Goal: Task Accomplishment & Management: Use online tool/utility

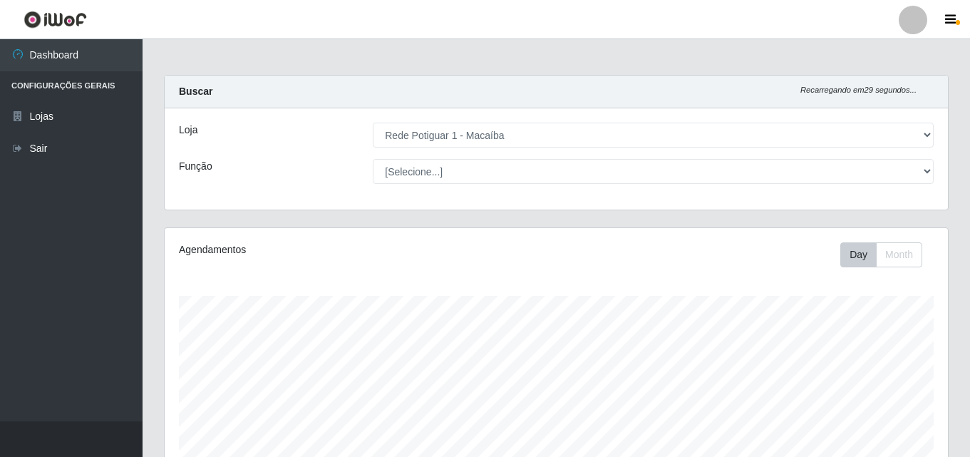
select select "100"
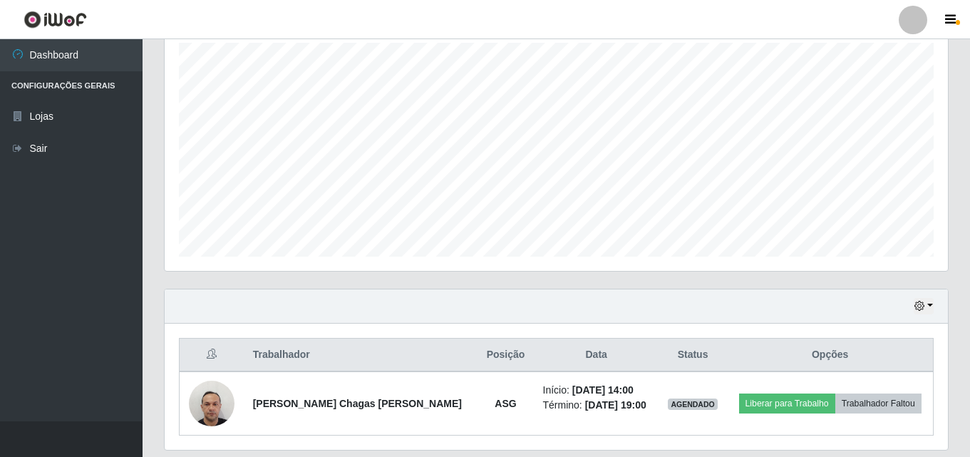
scroll to position [228, 0]
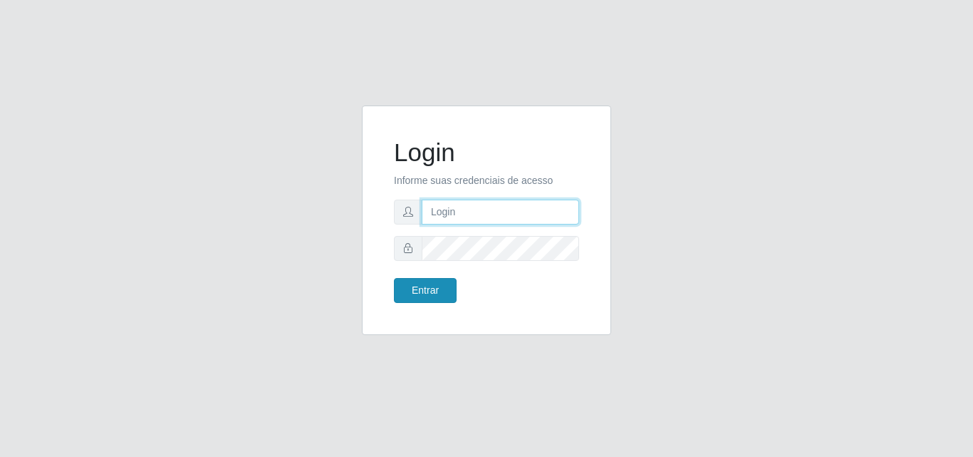
type input "[EMAIL_ADDRESS][DOMAIN_NAME]"
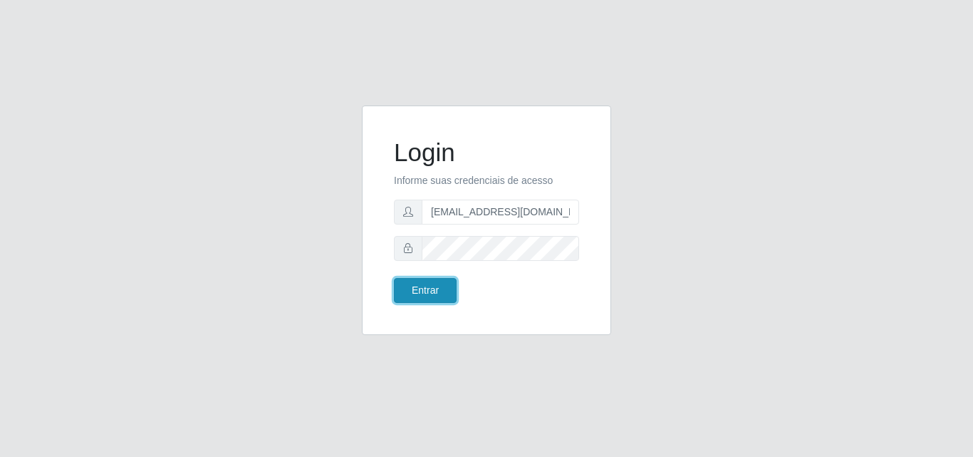
click at [444, 290] on button "Entrar" at bounding box center [425, 290] width 63 height 25
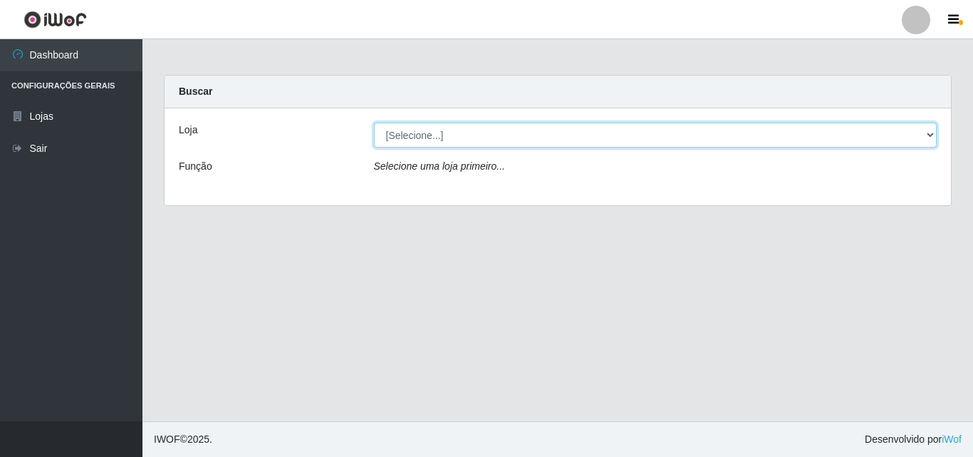
click at [923, 130] on select "[Selecione...] Rede Potiguar 1 - Macaíba" at bounding box center [656, 135] width 564 height 25
select select "100"
click at [374, 123] on select "[Selecione...] Rede Potiguar 1 - Macaíba" at bounding box center [656, 135] width 564 height 25
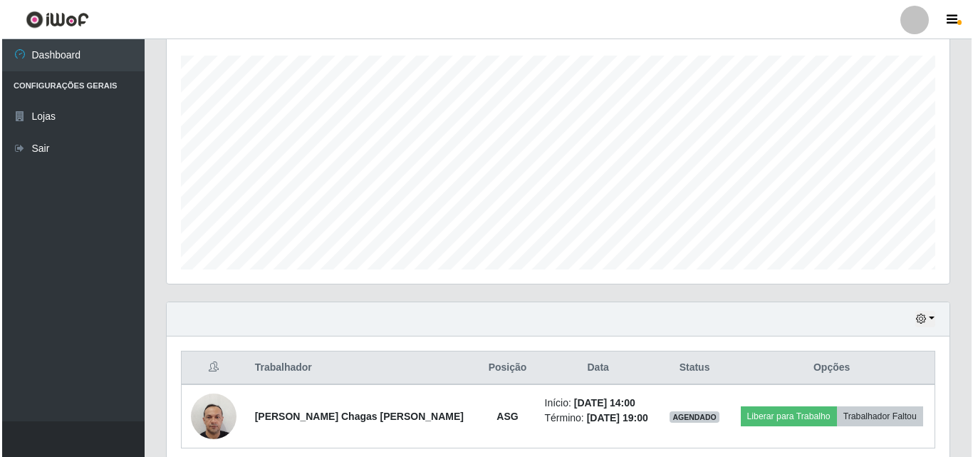
scroll to position [299, 0]
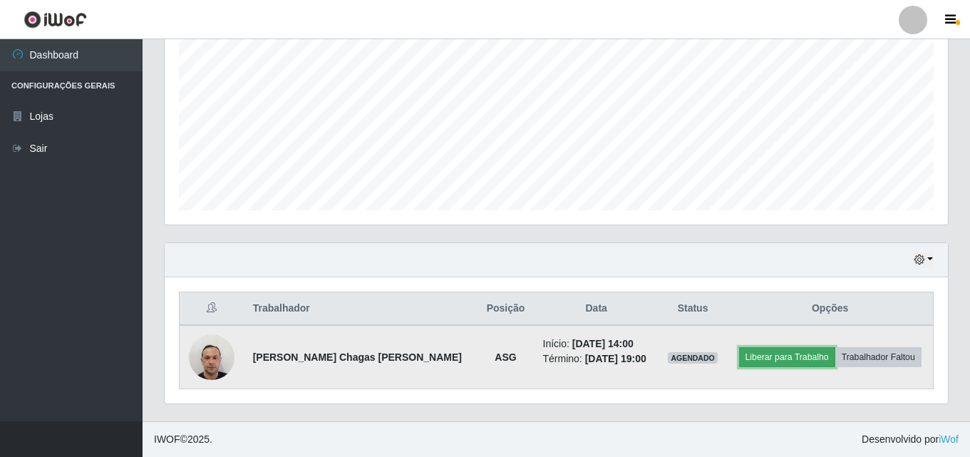
click at [794, 361] on button "Liberar para Trabalho" at bounding box center [787, 357] width 96 height 20
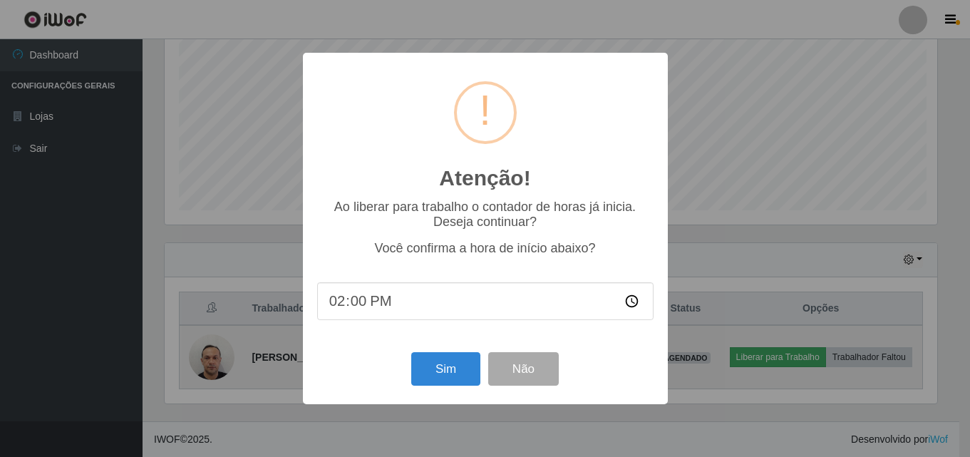
scroll to position [296, 776]
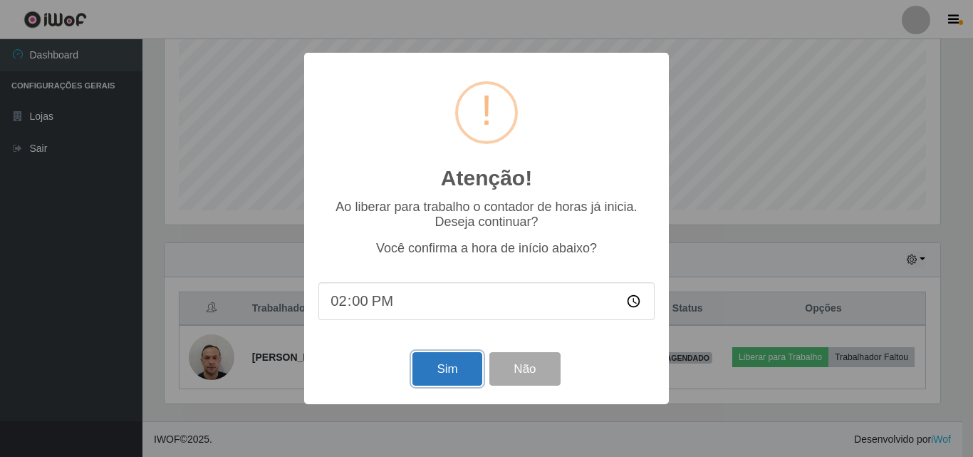
click at [443, 374] on button "Sim" at bounding box center [447, 368] width 69 height 33
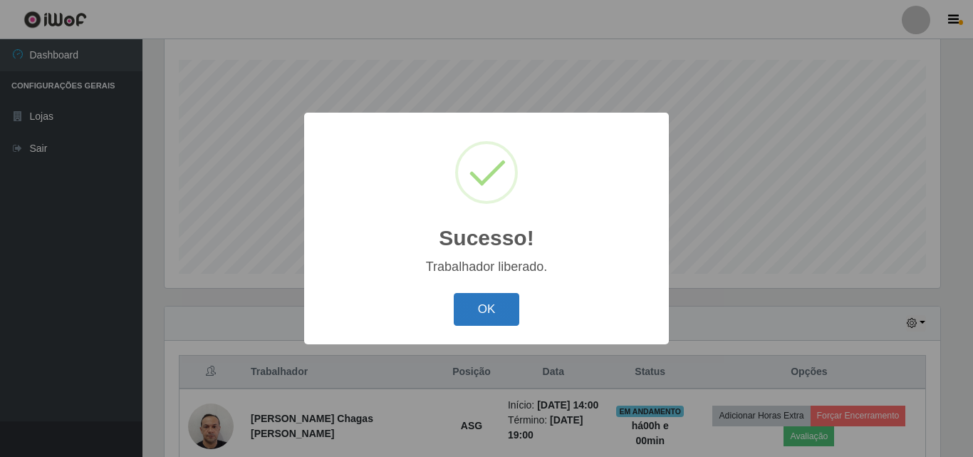
click at [497, 305] on button "OK" at bounding box center [487, 309] width 66 height 33
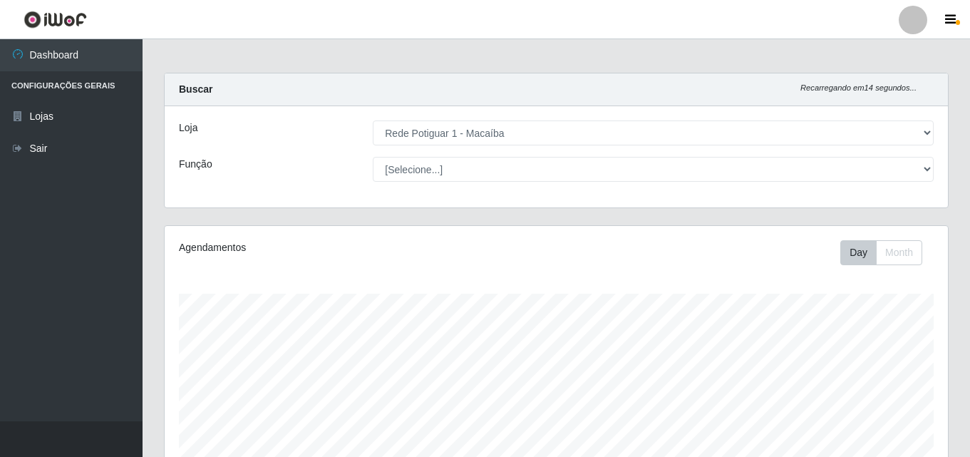
scroll to position [0, 0]
